Goal: Information Seeking & Learning: Learn about a topic

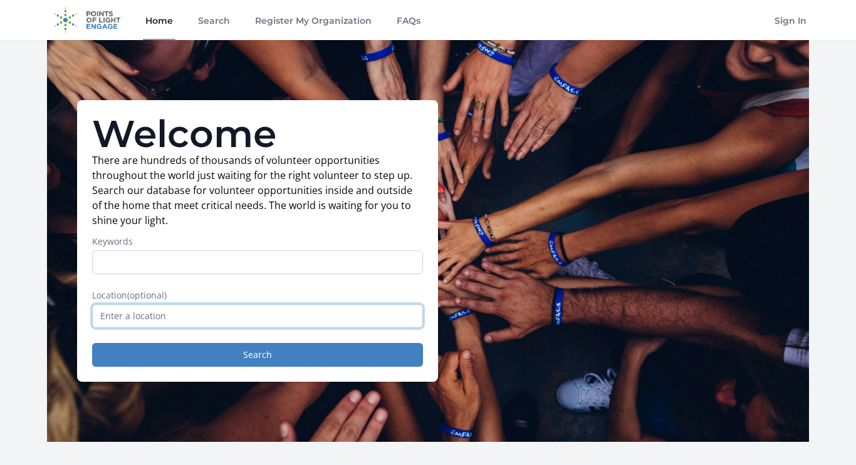
click at [249, 309] on input "text" at bounding box center [257, 316] width 331 height 24
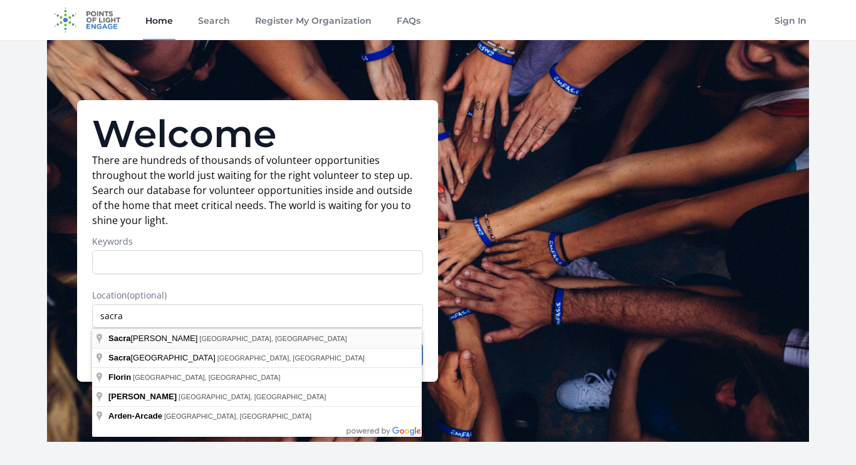
type input "[GEOGRAPHIC_DATA], [GEOGRAPHIC_DATA], [GEOGRAPHIC_DATA]"
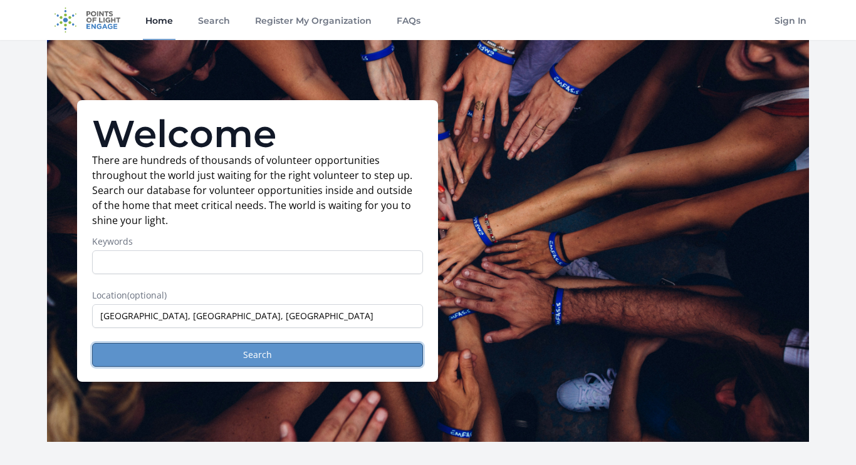
click at [224, 349] on button "Search" at bounding box center [257, 355] width 331 height 24
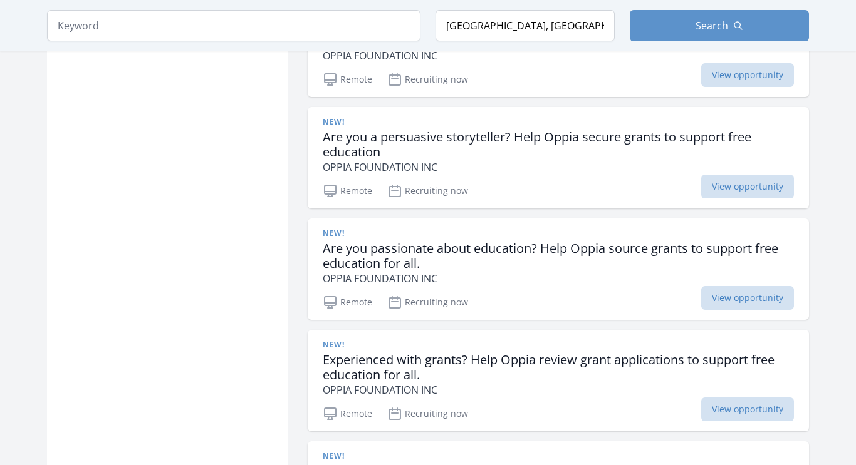
scroll to position [1709, 0]
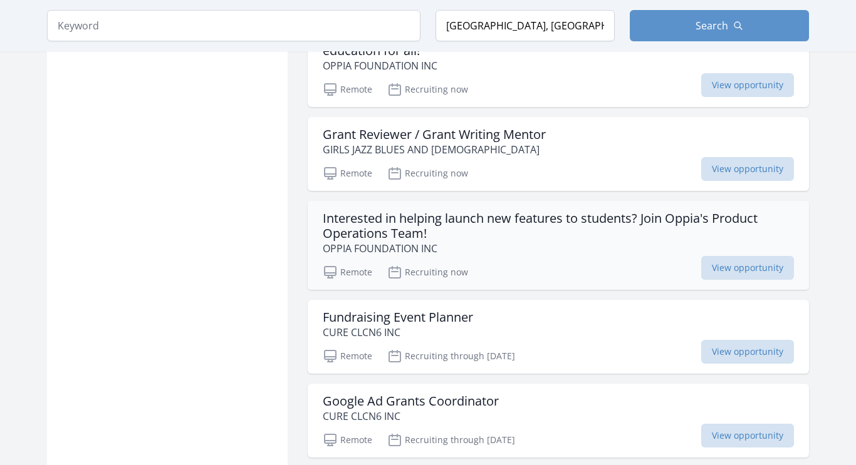
scroll to position [2840, 0]
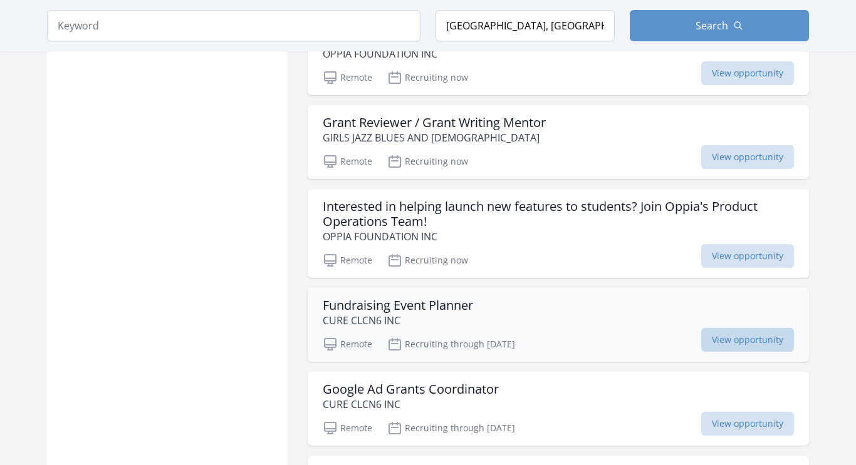
click at [742, 344] on span "View opportunity" at bounding box center [747, 340] width 93 height 24
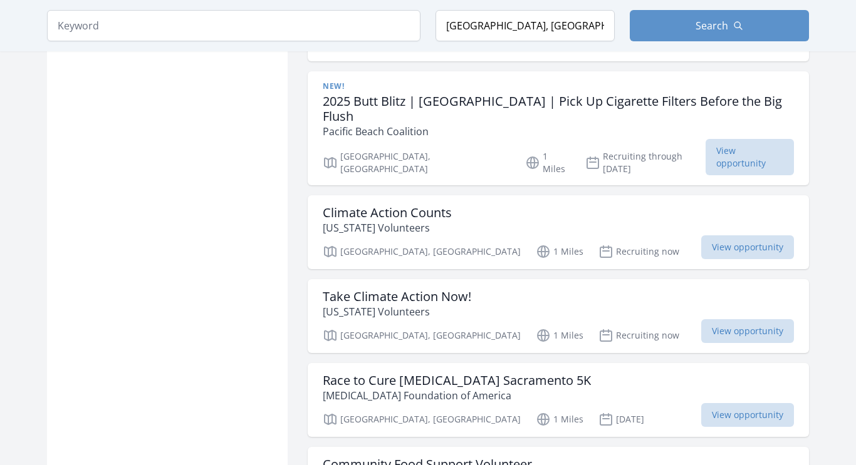
scroll to position [3325, 0]
click at [665, 408] on div "Sacramento, CA 1 Miles Oct 11th View opportunity" at bounding box center [558, 417] width 471 height 19
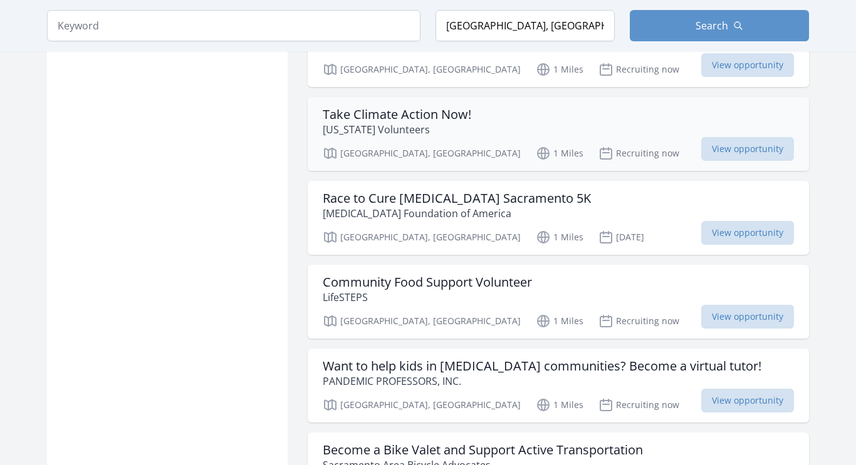
scroll to position [3508, 0]
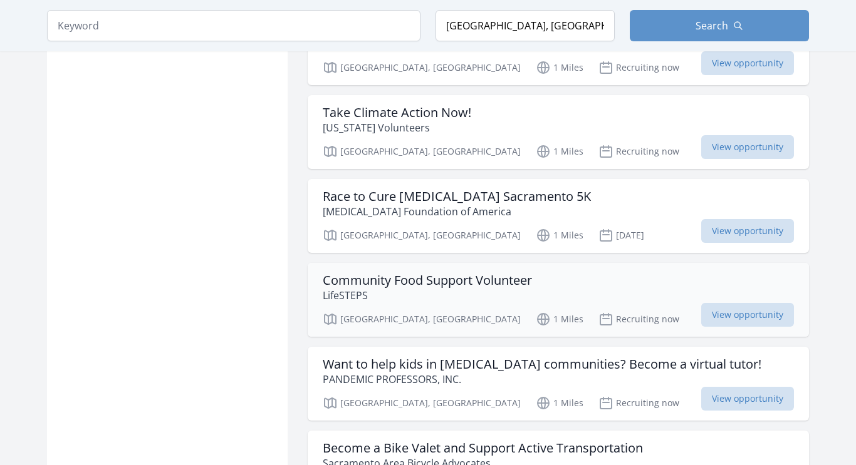
click at [567, 273] on div "Community Food Support Volunteer LifeSTEPS" at bounding box center [558, 288] width 471 height 30
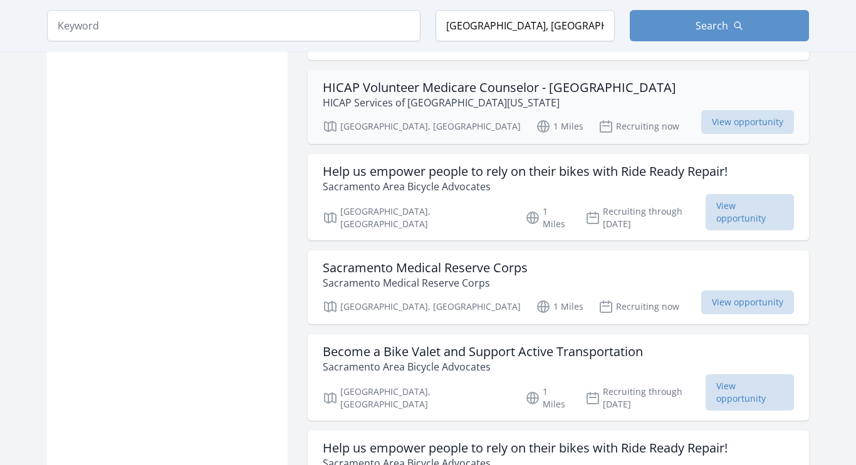
scroll to position [3968, 0]
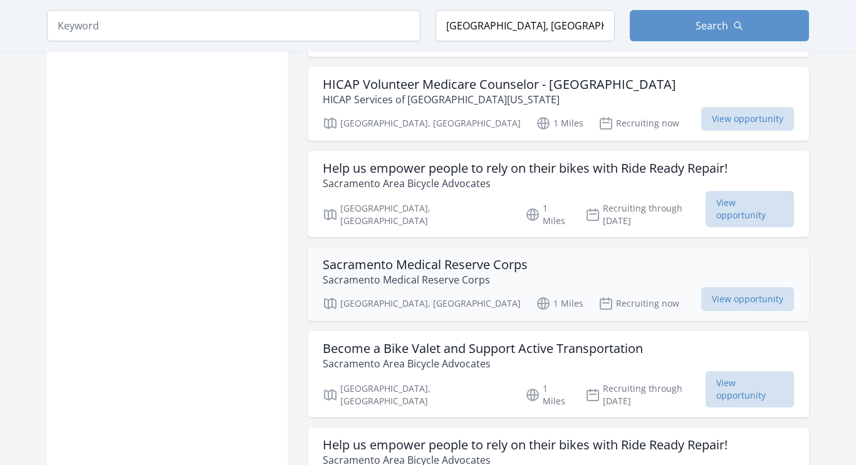
click at [509, 292] on div "Sacramento, CA 1 Miles Recruiting now View opportunity" at bounding box center [558, 301] width 471 height 19
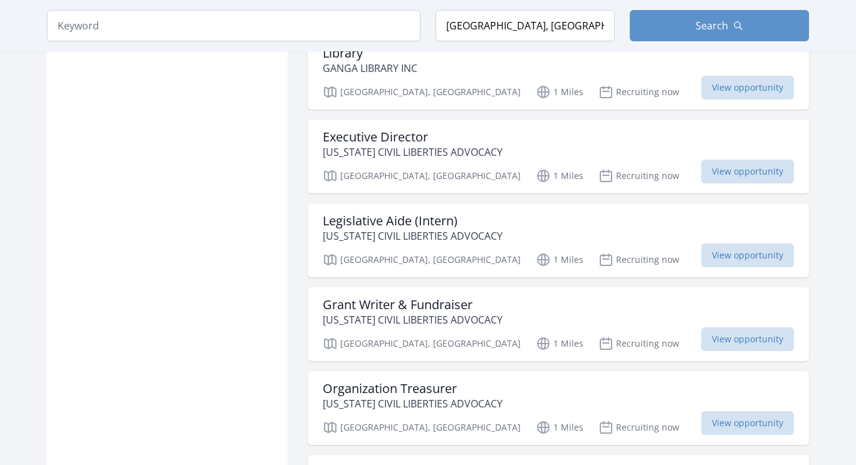
scroll to position [5270, 0]
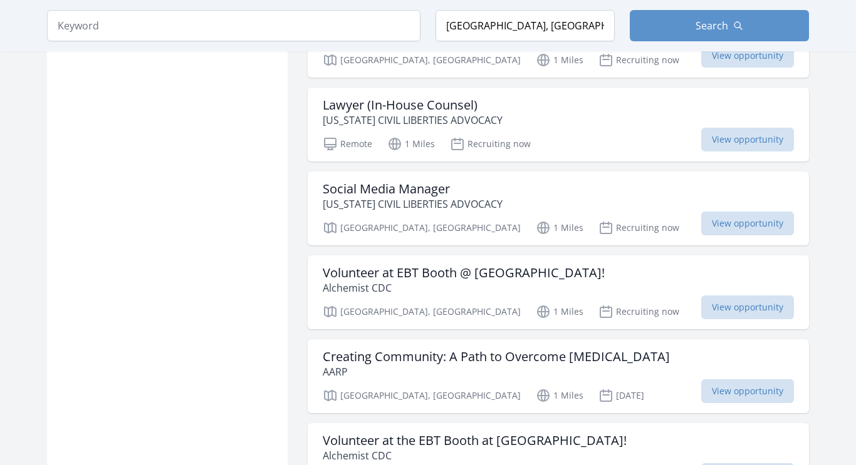
scroll to position [5697, 0]
click at [449, 280] on p "Alchemist CDC" at bounding box center [464, 287] width 282 height 15
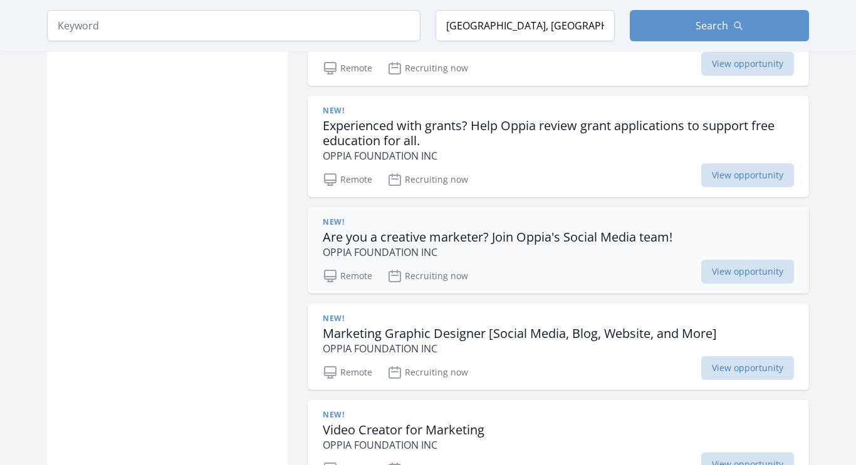
scroll to position [0, 0]
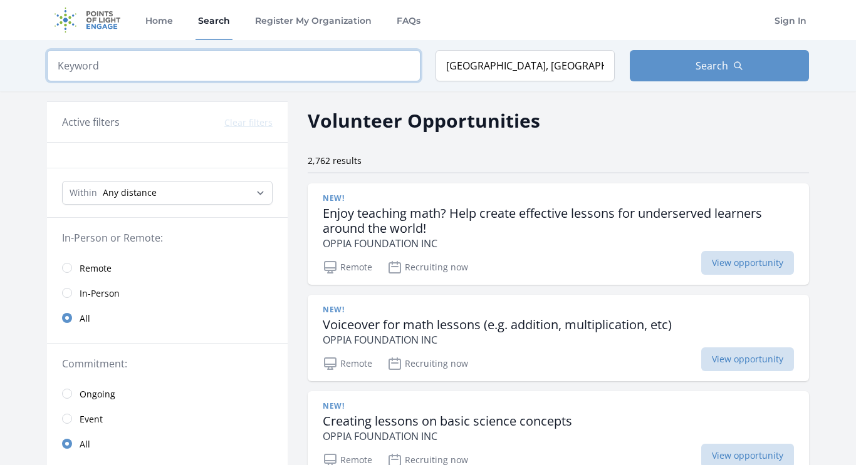
click at [284, 74] on input "search" at bounding box center [233, 65] width 373 height 31
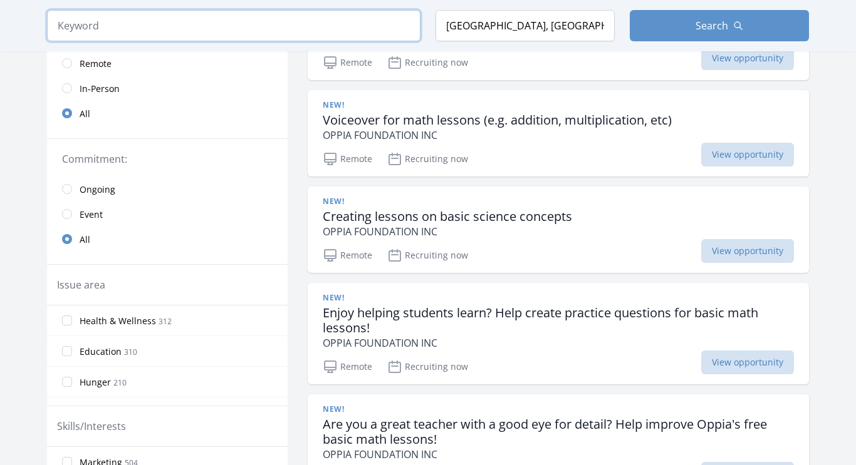
scroll to position [212, 0]
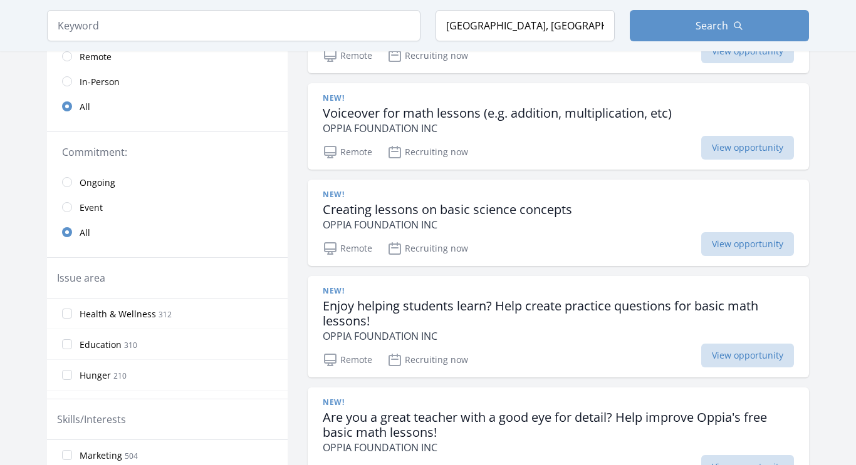
click at [149, 318] on span "Health & Wellness" at bounding box center [118, 314] width 76 height 13
click at [72, 318] on input "Health & Wellness 312" at bounding box center [67, 314] width 10 height 10
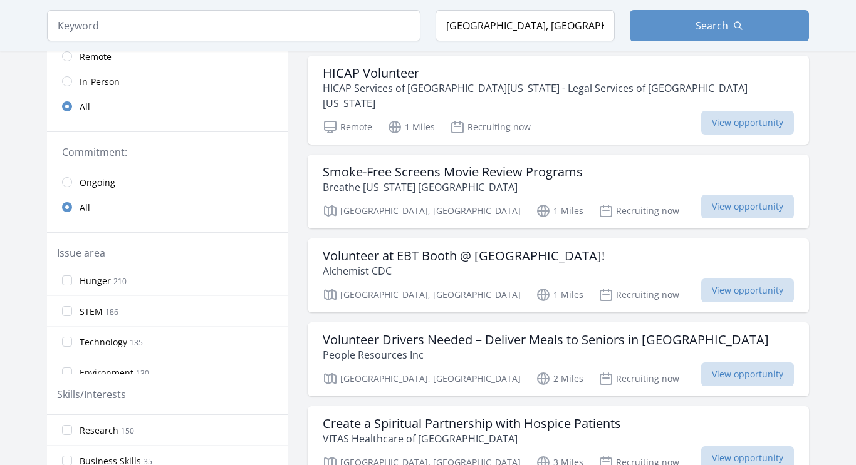
scroll to position [73, 0]
click at [95, 307] on span "STEM" at bounding box center [91, 308] width 23 height 13
click at [72, 307] on input "STEM 186" at bounding box center [67, 308] width 10 height 10
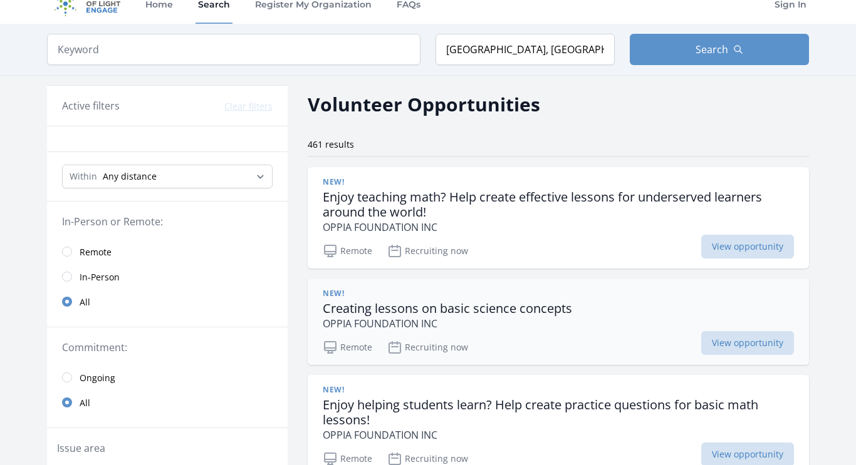
scroll to position [17, 0]
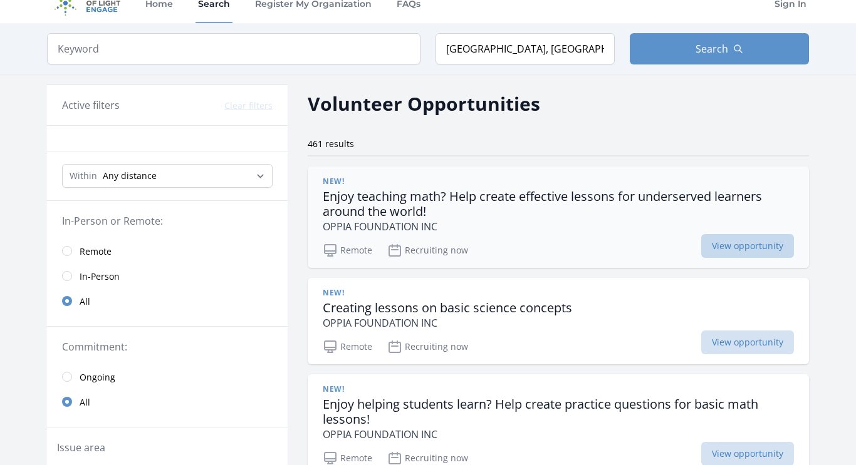
click at [703, 246] on span "View opportunity" at bounding box center [747, 246] width 93 height 24
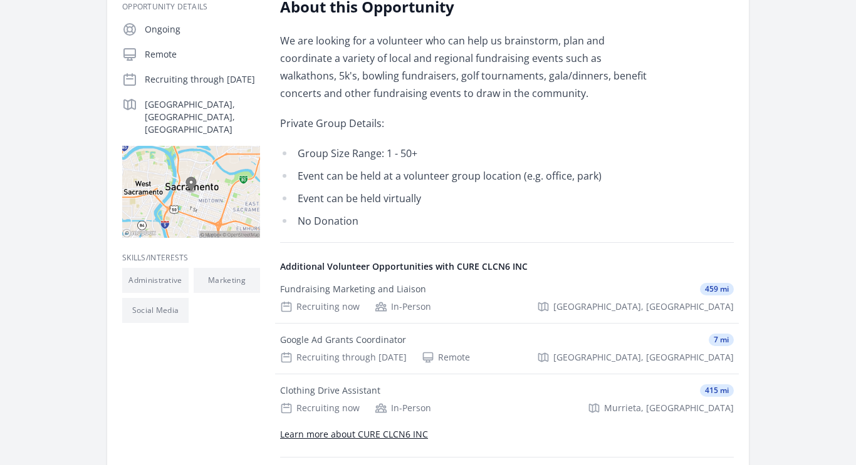
scroll to position [234, 0]
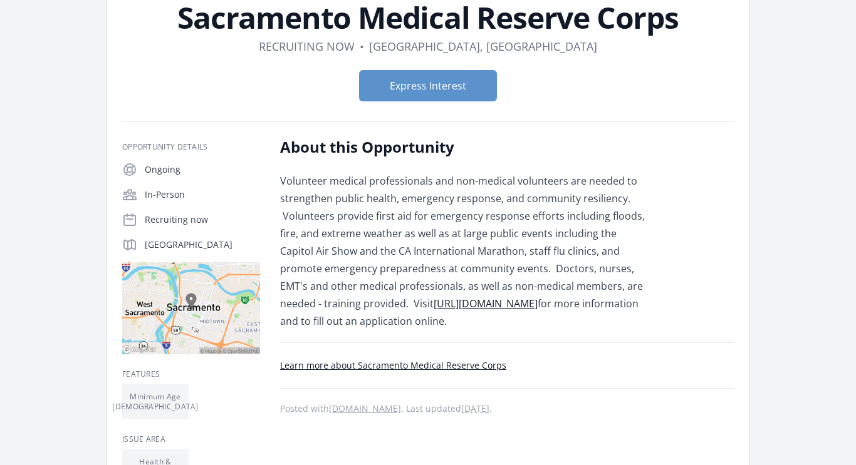
scroll to position [93, 0]
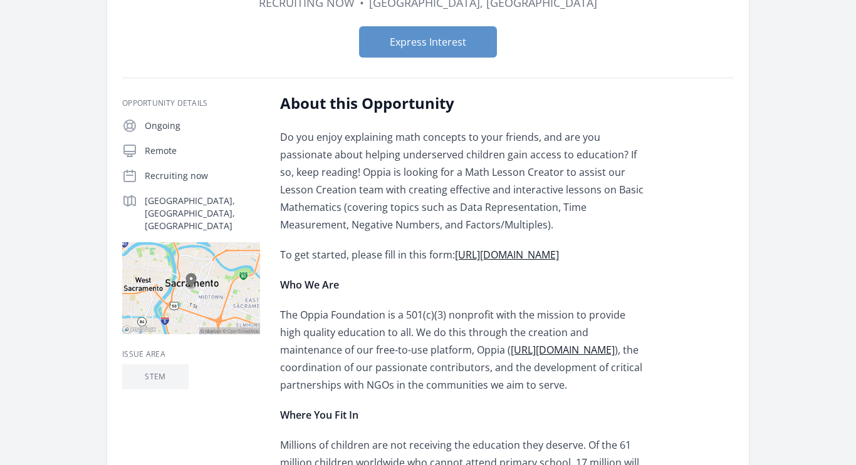
scroll to position [202, 0]
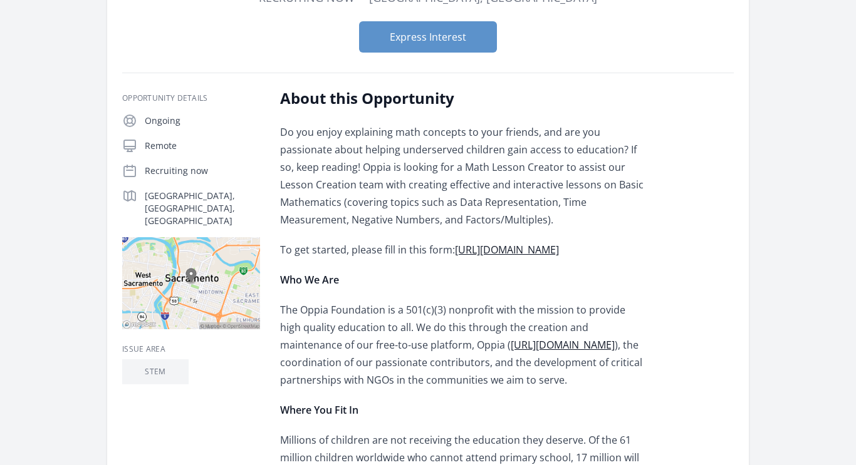
click at [499, 245] on link "https://forms.gle/TJUw6WAD3KcpcY7N7" at bounding box center [507, 250] width 104 height 14
